Goal: Task Accomplishment & Management: Complete application form

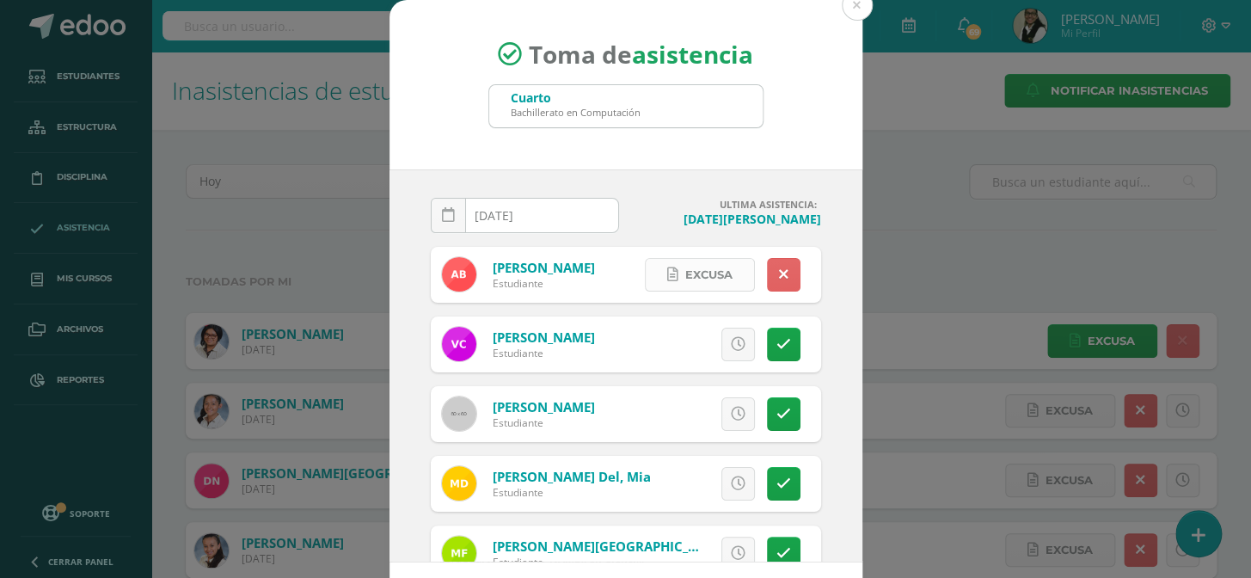
click at [694, 275] on span "Excusa" at bounding box center [708, 275] width 47 height 32
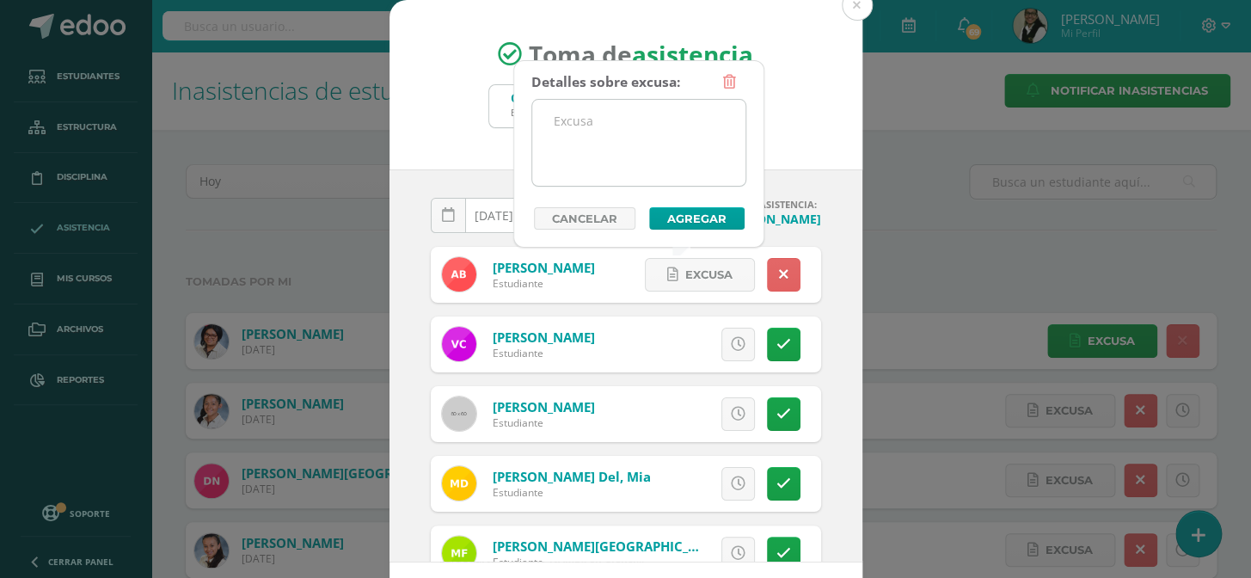
click at [652, 129] on textarea at bounding box center [638, 143] width 213 height 86
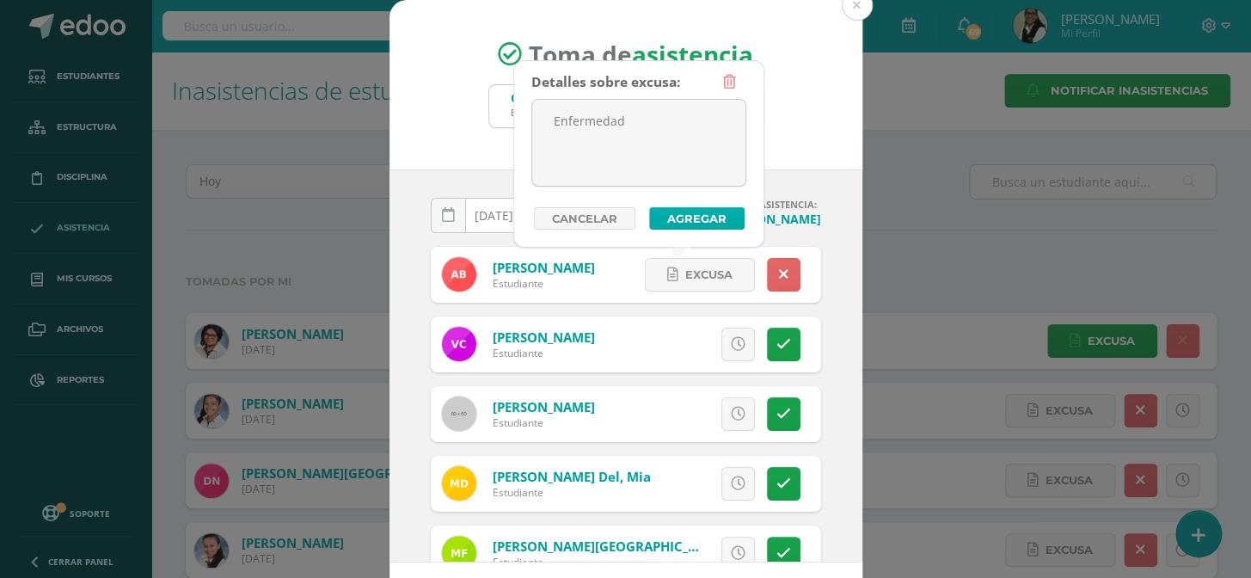
type textarea "Enfermedad"
click at [690, 219] on button "Agregar" at bounding box center [696, 218] width 95 height 22
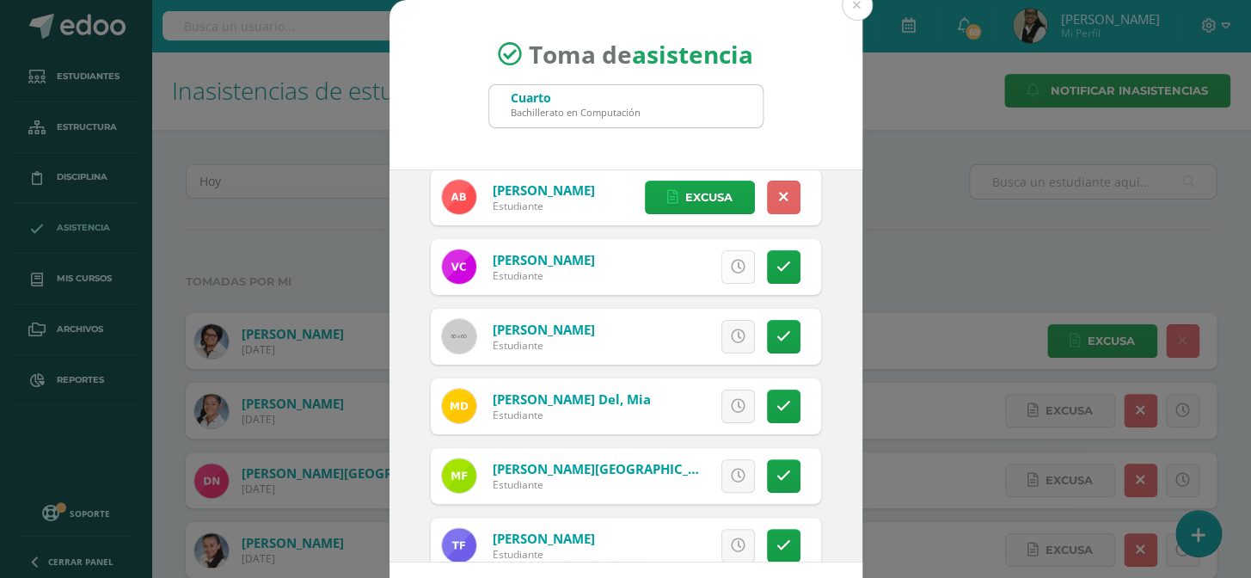
scroll to position [156, 0]
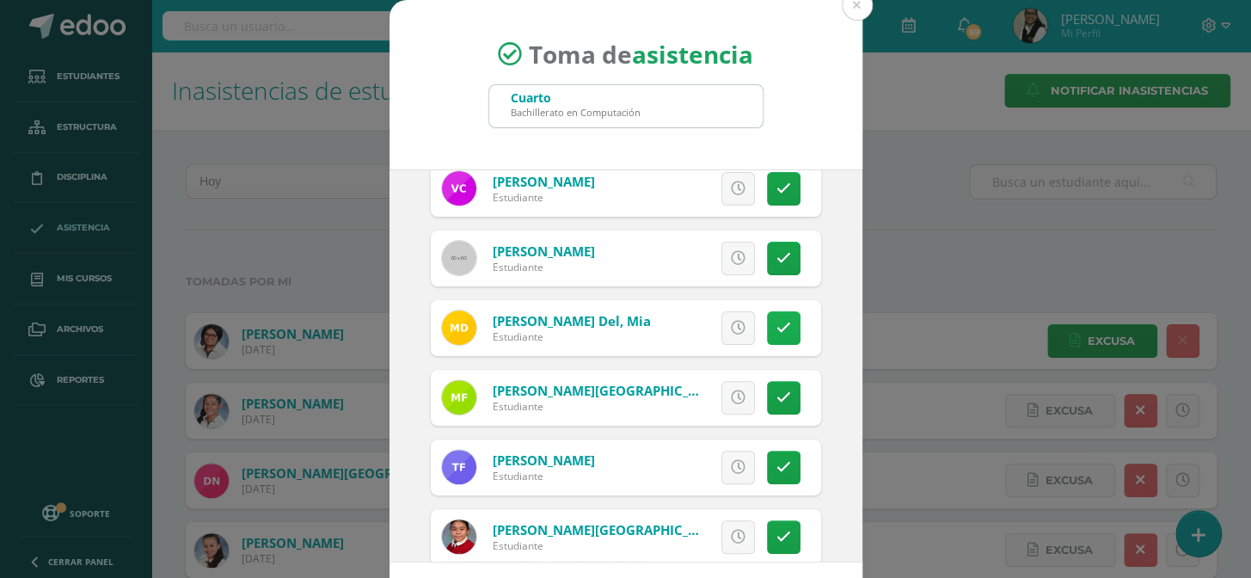
click at [777, 320] on link at bounding box center [784, 328] width 34 height 34
click at [723, 323] on link "Excusa" at bounding box center [700, 328] width 110 height 34
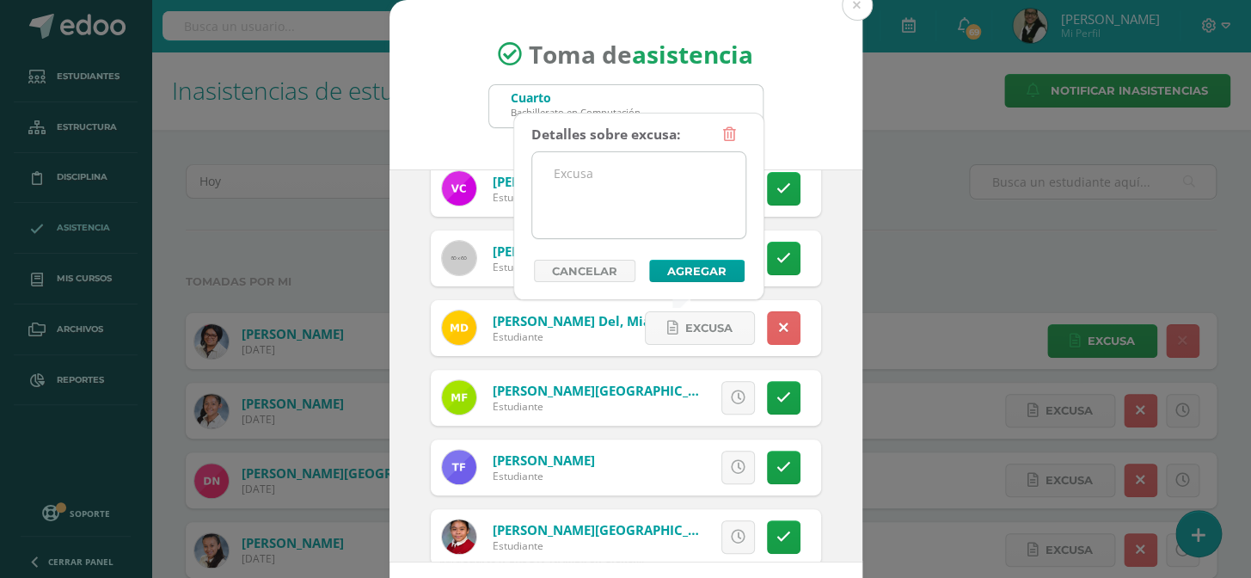
click at [657, 195] on textarea at bounding box center [638, 195] width 213 height 86
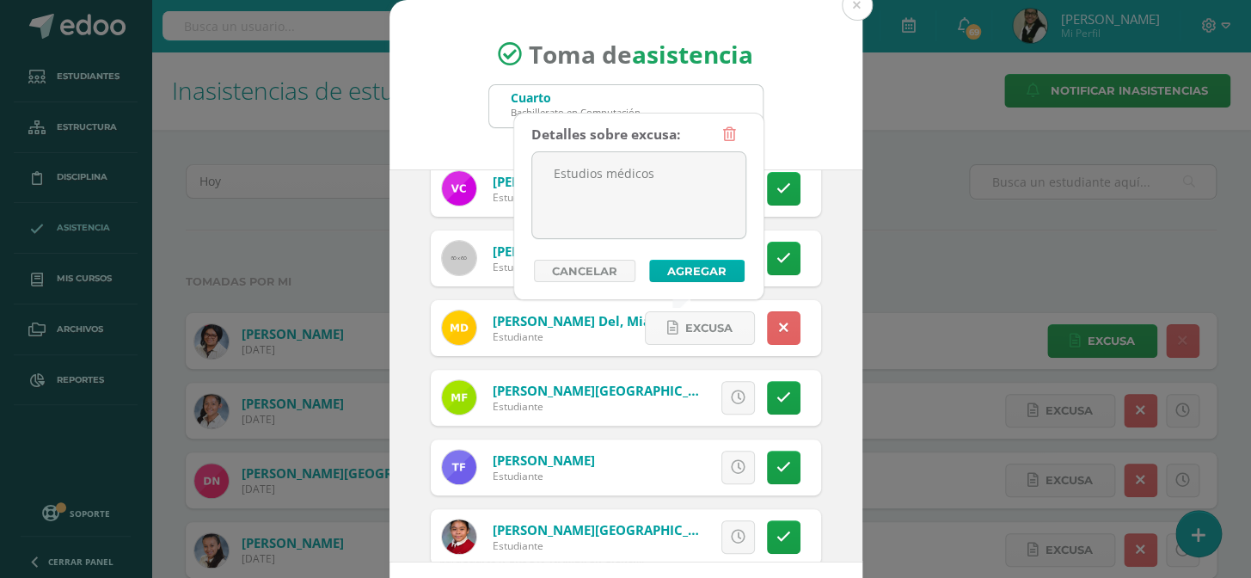
type textarea "Estudios médicos"
click at [680, 267] on button "Agregar" at bounding box center [696, 271] width 95 height 22
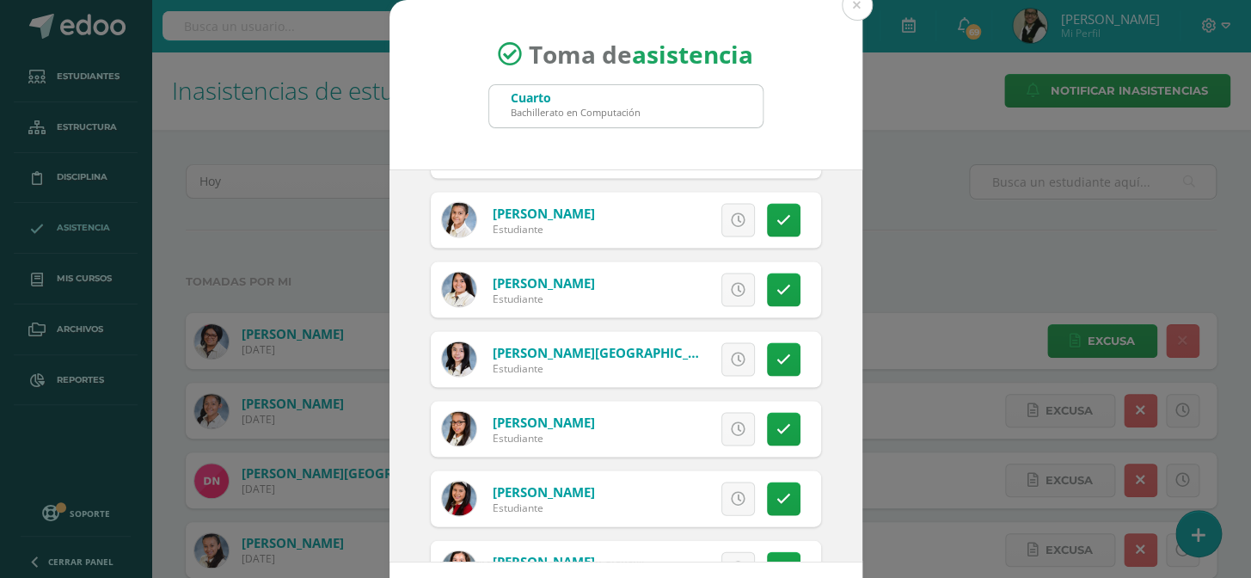
scroll to position [1329, 0]
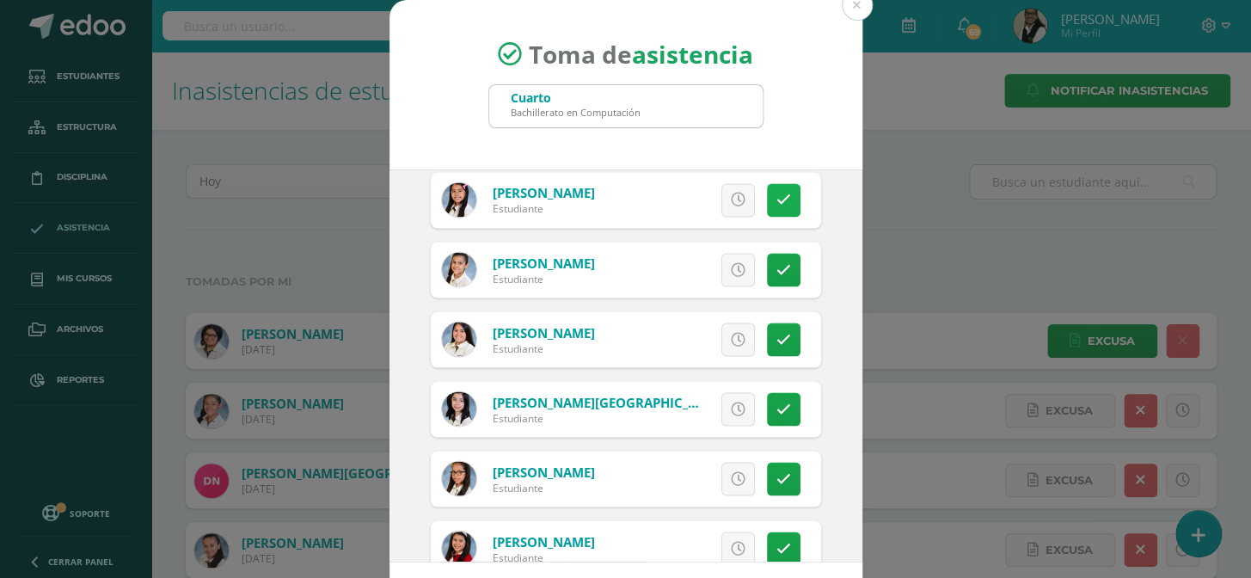
click at [777, 201] on icon at bounding box center [784, 200] width 15 height 15
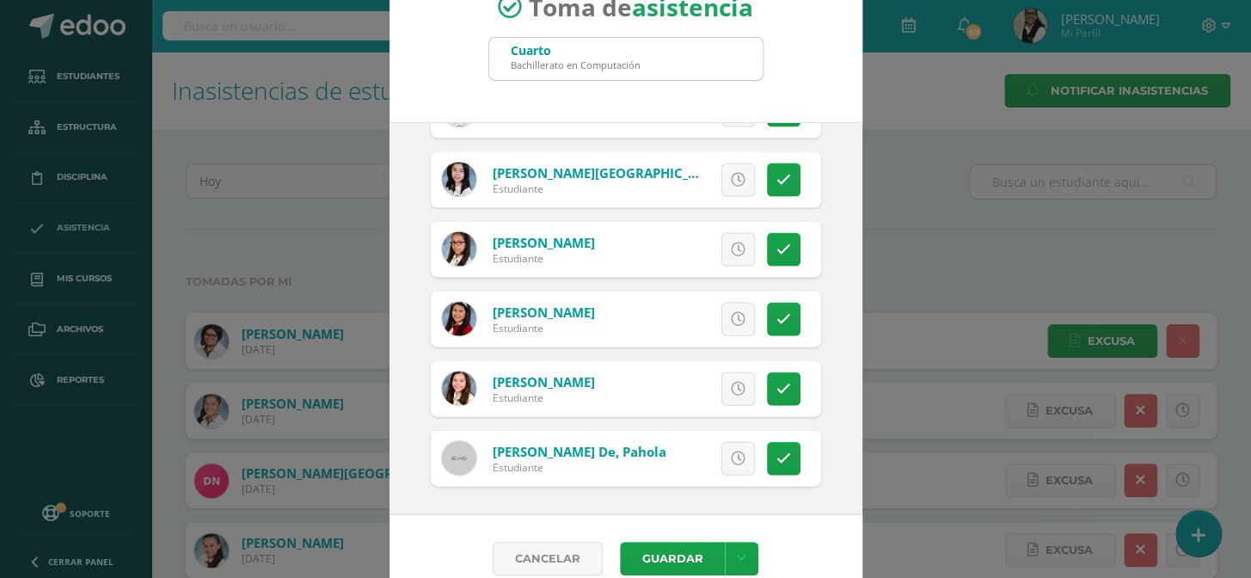
scroll to position [71, 0]
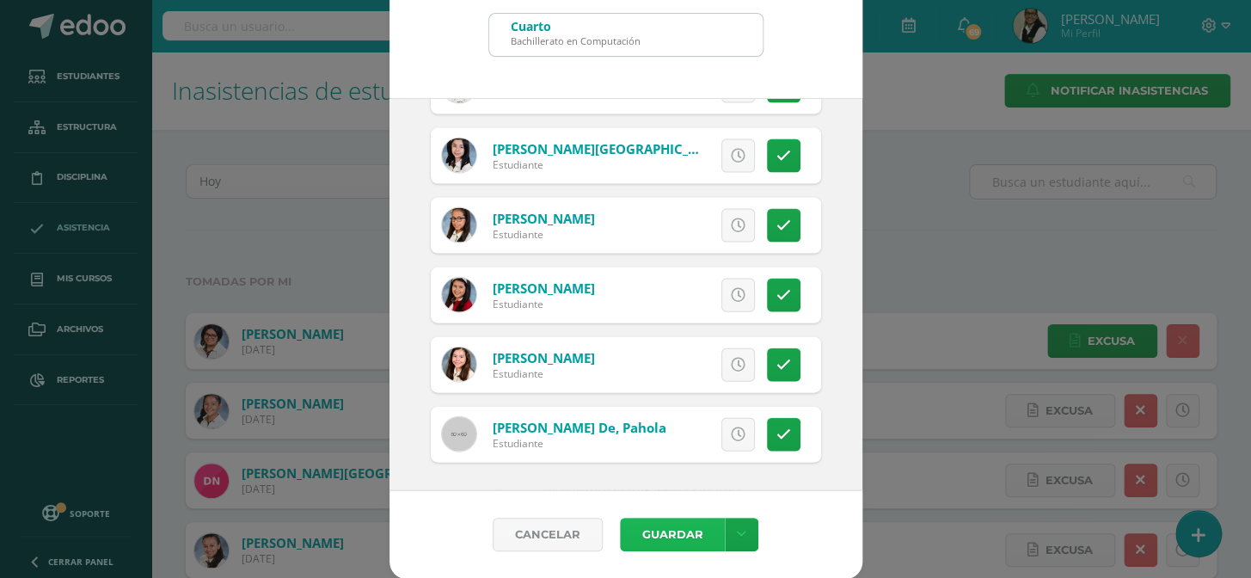
click at [647, 534] on button "Guardar" at bounding box center [672, 535] width 105 height 34
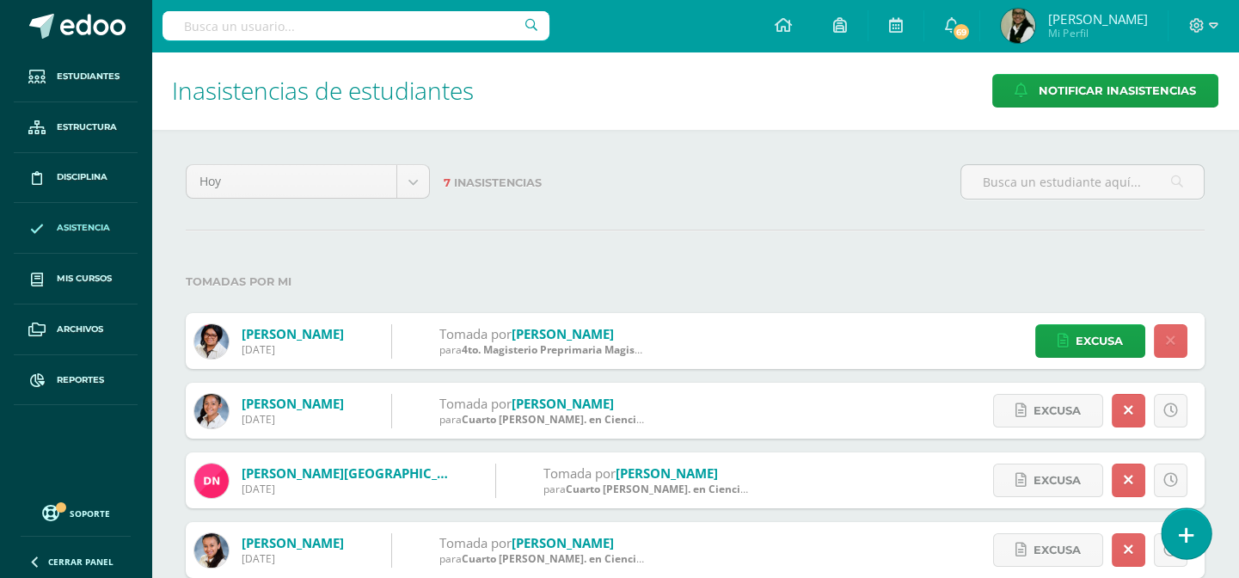
click at [1189, 533] on icon at bounding box center [1186, 535] width 15 height 20
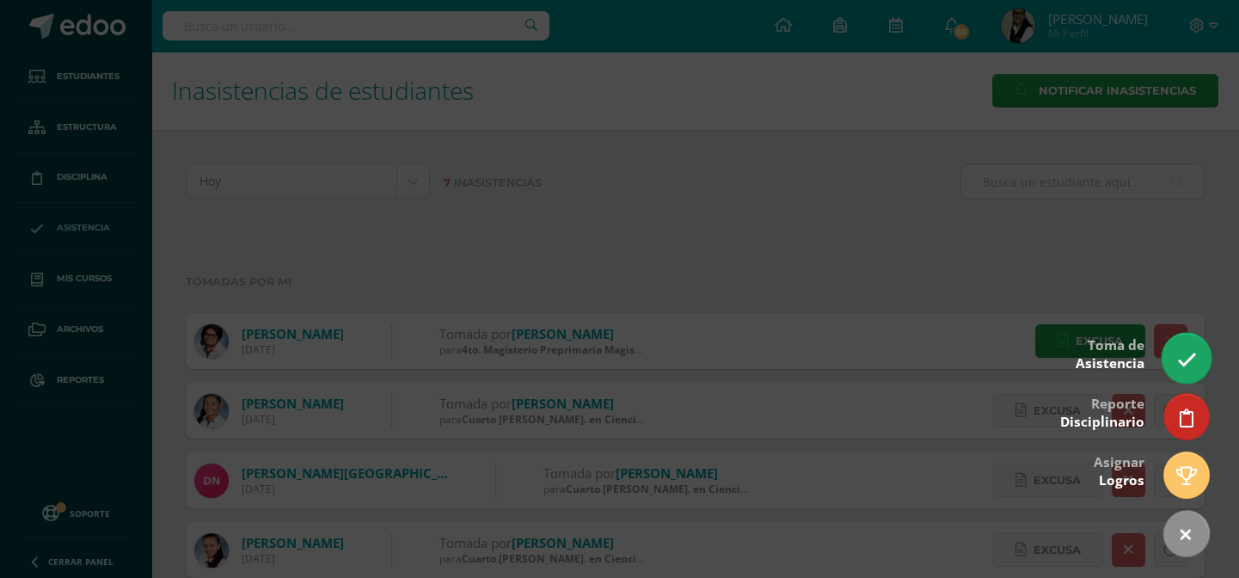
click at [1171, 350] on link at bounding box center [1186, 358] width 49 height 50
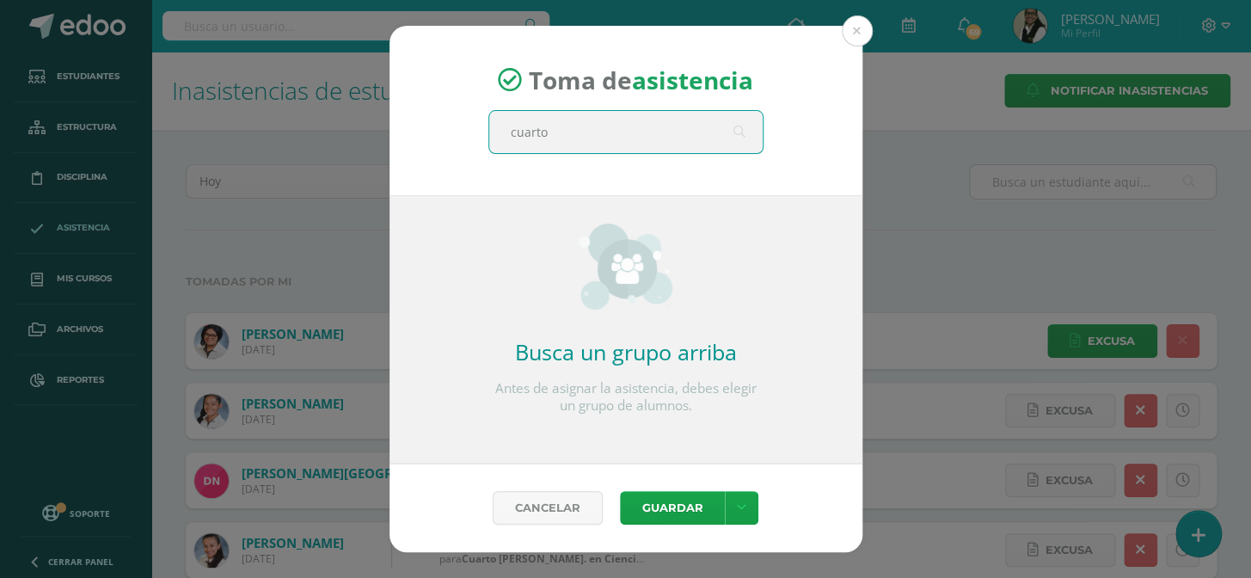
type input "cuarto d"
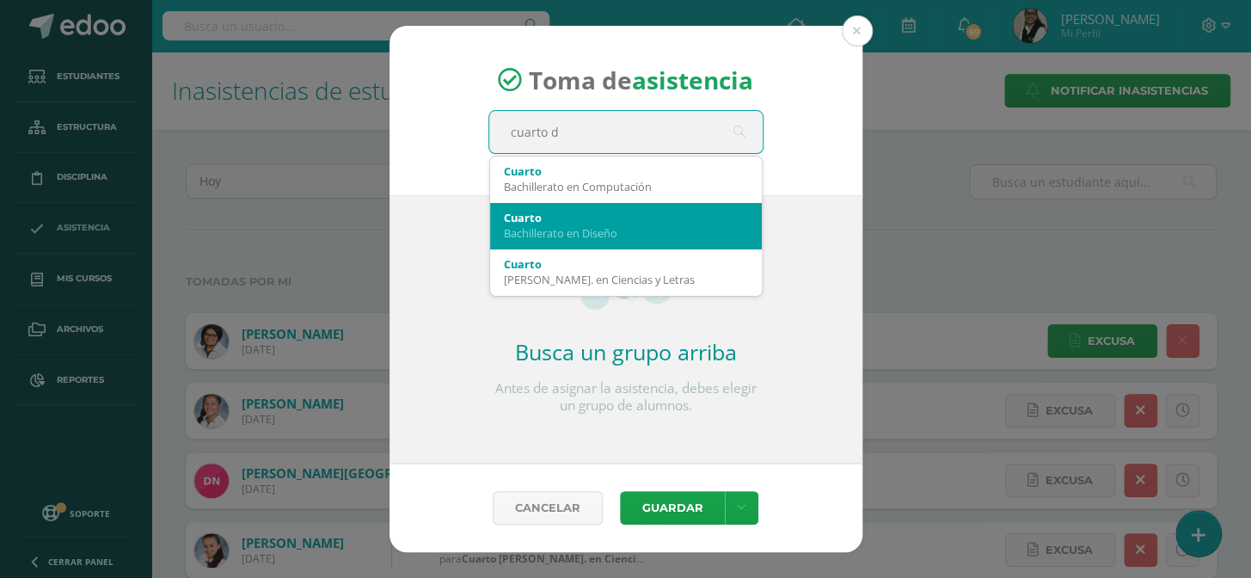
click at [654, 218] on div "Cuarto" at bounding box center [626, 217] width 244 height 15
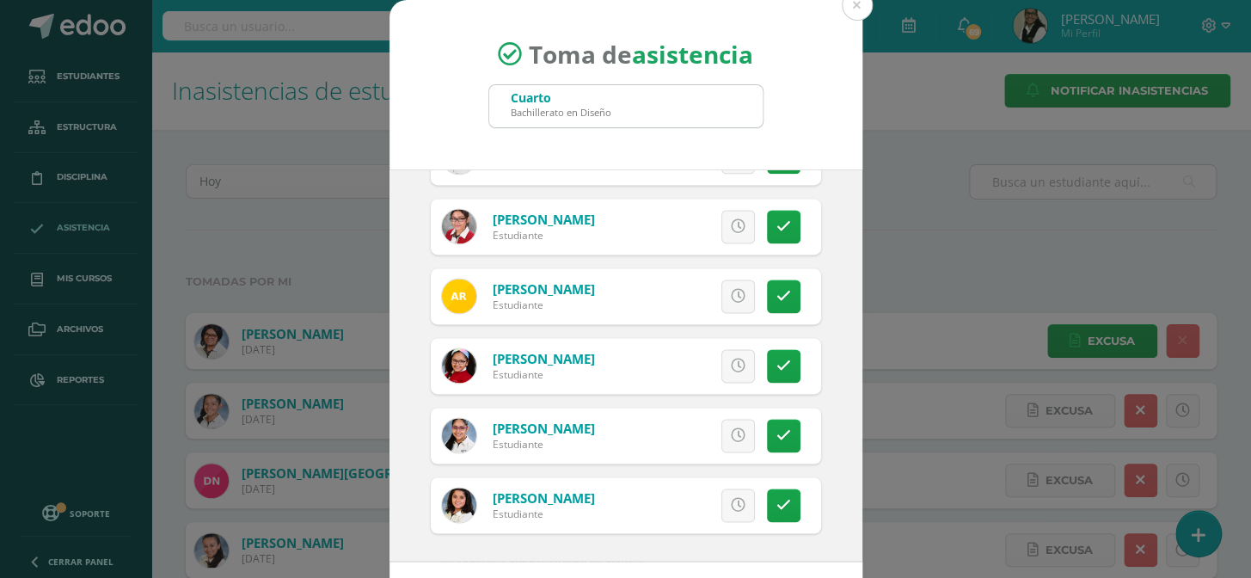
scroll to position [71, 0]
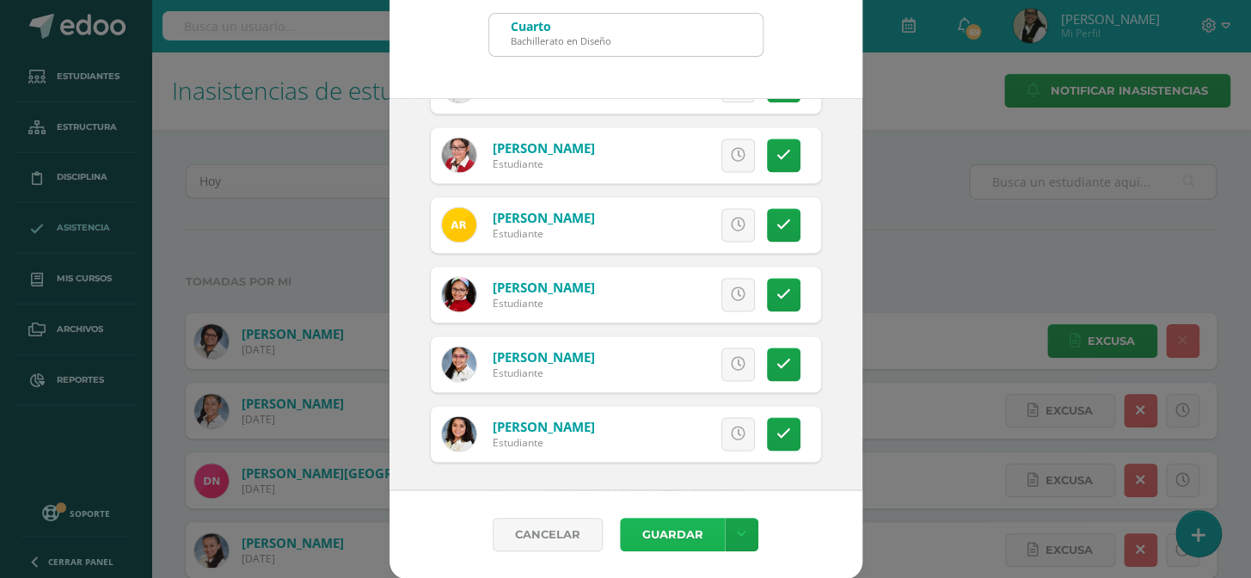
click at [670, 530] on button "Guardar" at bounding box center [672, 535] width 105 height 34
